Goal: Task Accomplishment & Management: Use online tool/utility

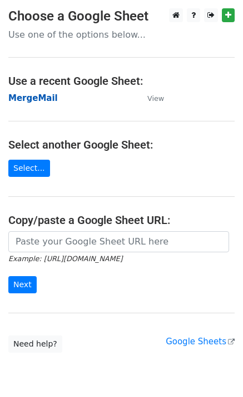
click at [18, 95] on strong "MergeMail" at bounding box center [32, 98] width 49 height 10
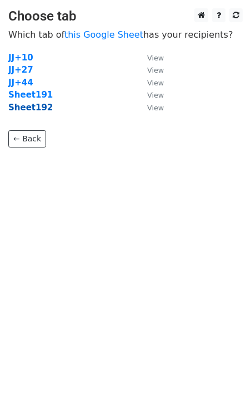
click at [20, 110] on strong "Sheet192" at bounding box center [30, 108] width 44 height 10
click at [37, 111] on strong "Sheet192" at bounding box center [30, 108] width 44 height 10
click at [39, 109] on strong "Sheet192" at bounding box center [30, 108] width 44 height 10
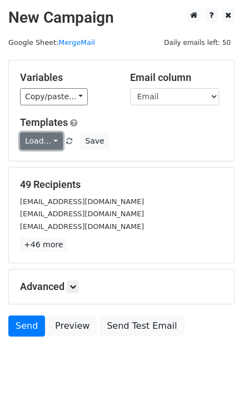
click at [47, 142] on link "Load..." at bounding box center [41, 141] width 43 height 17
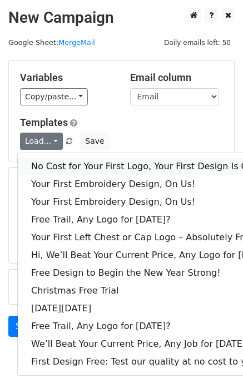
click at [53, 163] on link "No Cost for Your First Logo, Your First Design Is On Us!" at bounding box center [152, 167] width 268 height 18
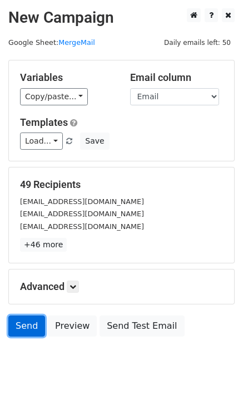
click at [26, 333] on link "Send" at bounding box center [26, 326] width 37 height 21
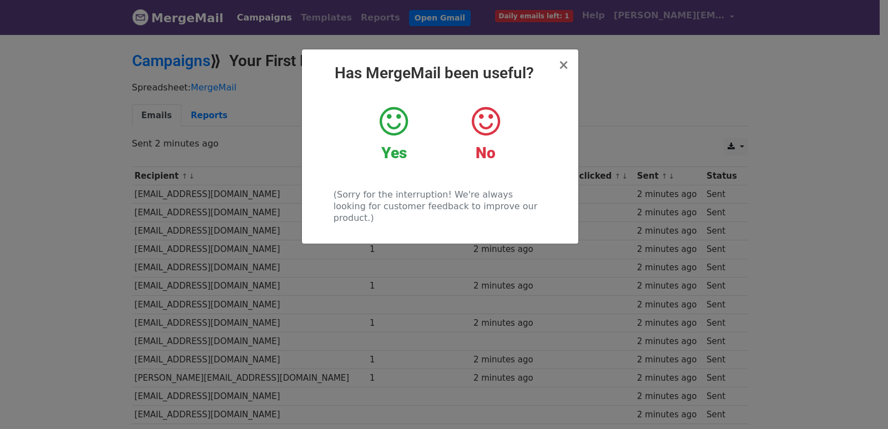
click at [332, 230] on div "× Has MergeMail been useful? Yes No (Sorry for the interruption! We're always l…" at bounding box center [440, 146] width 276 height 194
click at [354, 274] on div "× Has MergeMail been useful? Yes No (Sorry for the interruption! We're always l…" at bounding box center [444, 231] width 888 height 396
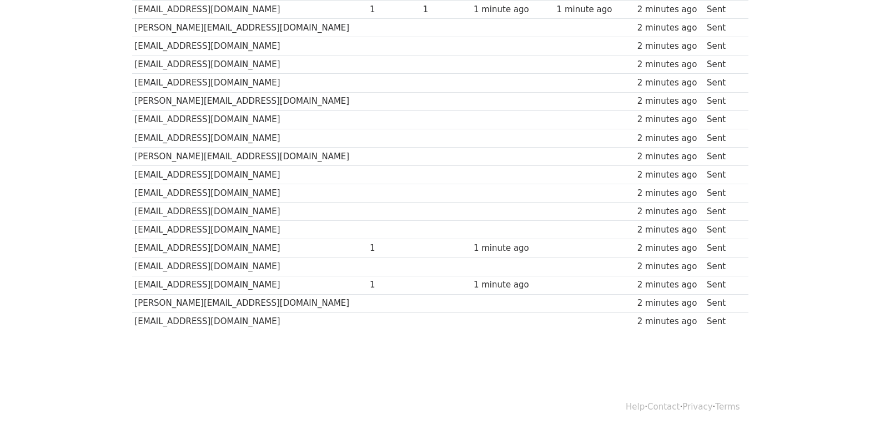
scroll to position [14, 0]
